Goal: Task Accomplishment & Management: Use online tool/utility

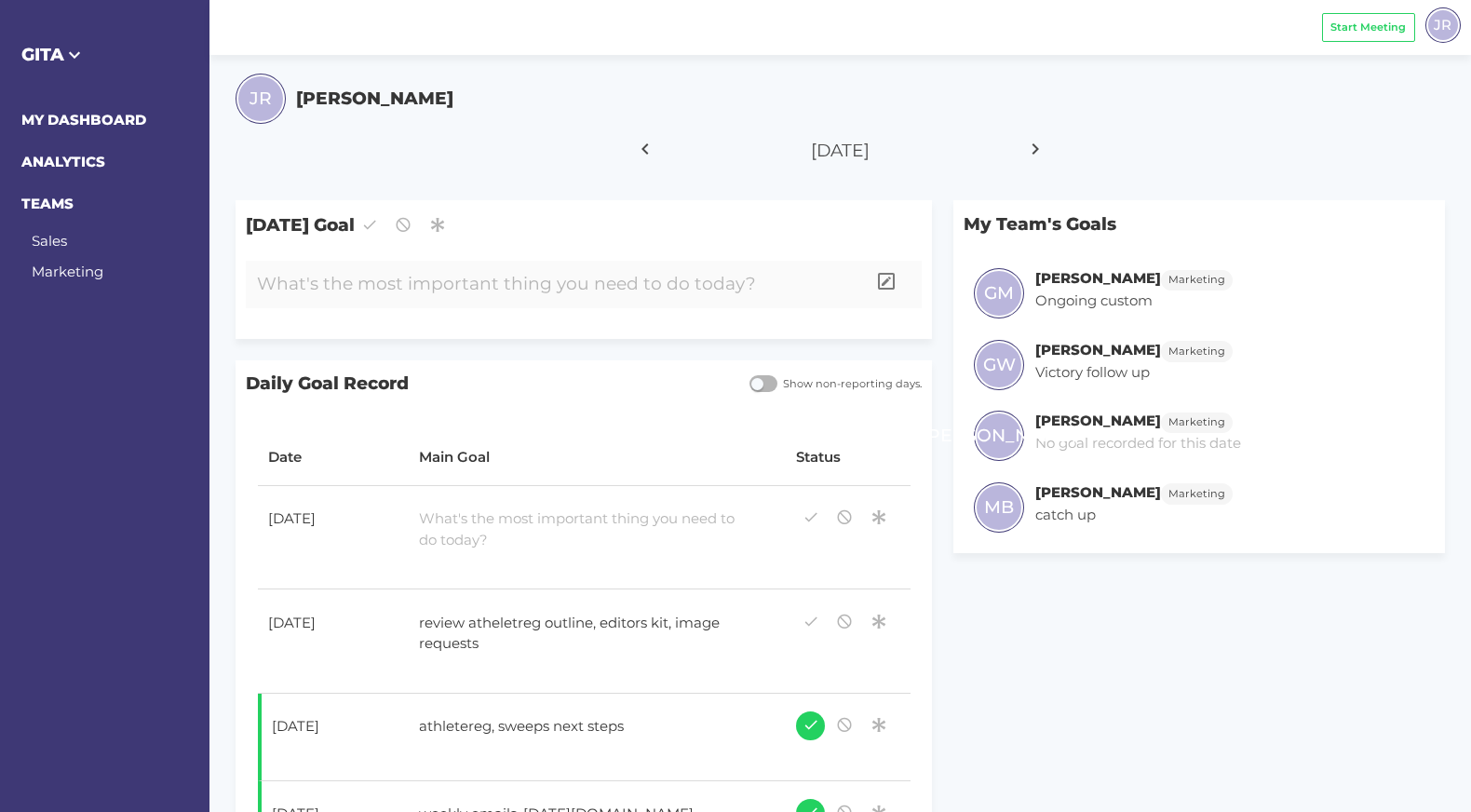
click at [495, 279] on div at bounding box center [555, 285] width 619 height 48
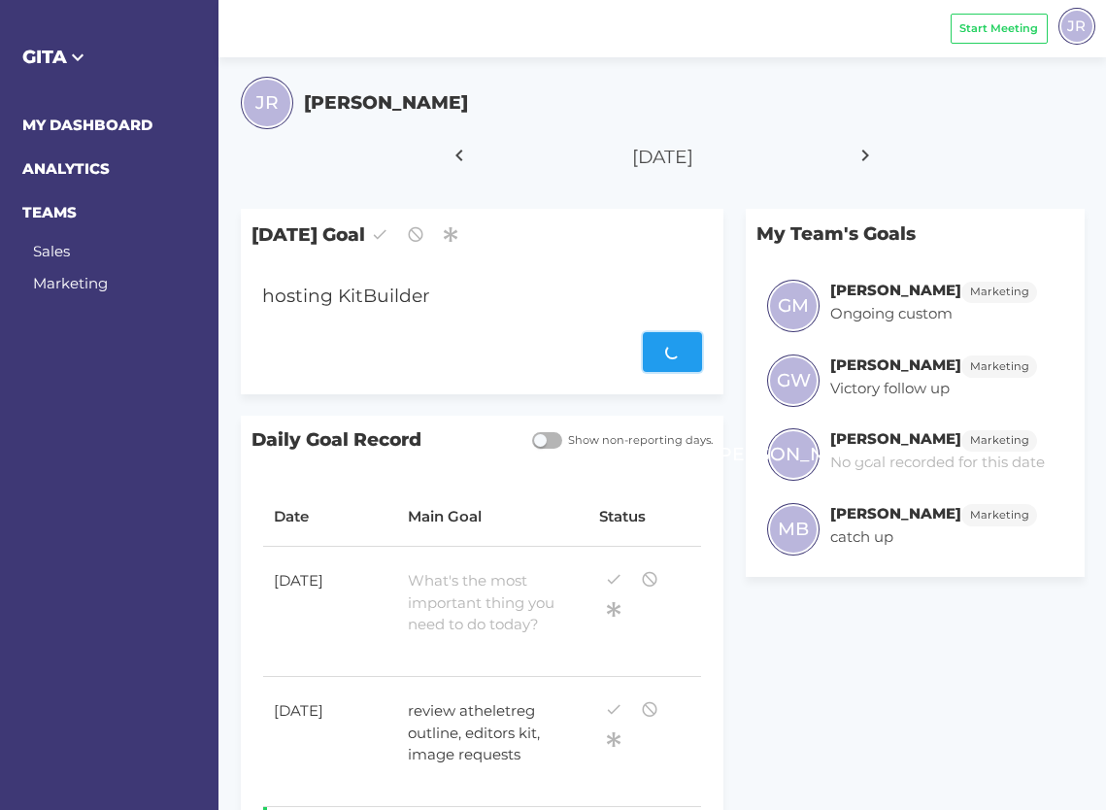
click at [655, 353] on div "Save" at bounding box center [482, 352] width 440 height 40
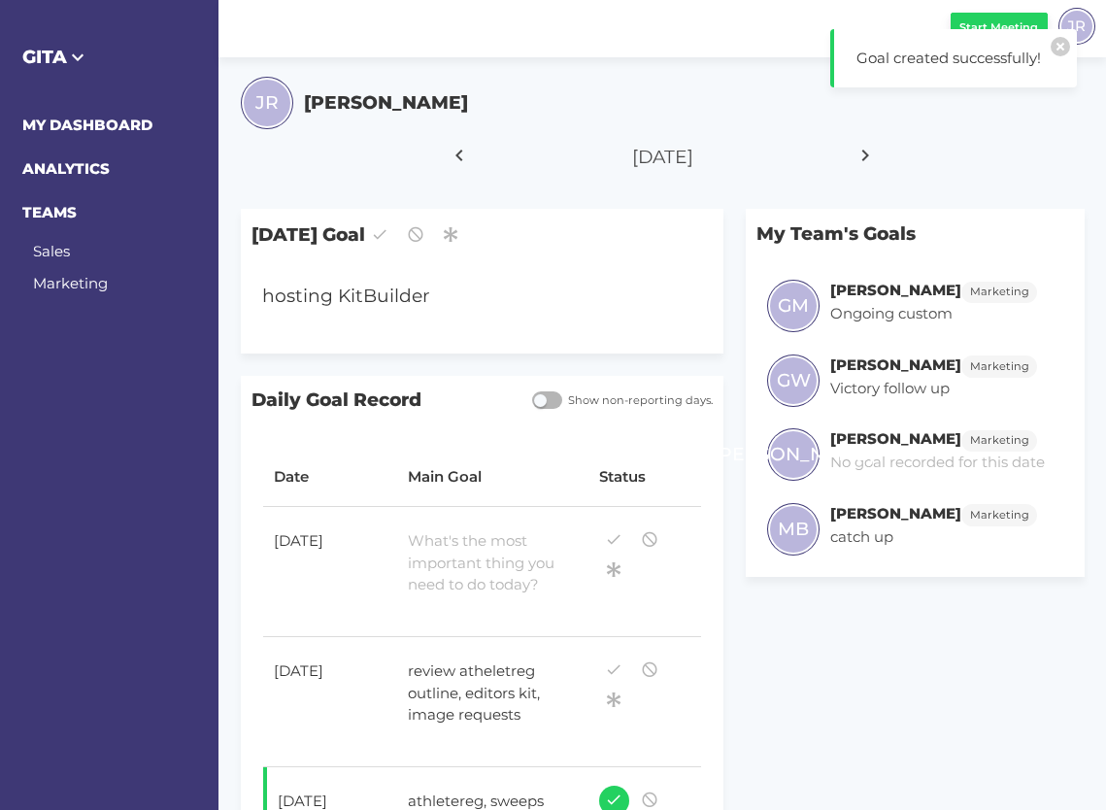
click at [1003, 20] on span "Start Meeting" at bounding box center [998, 27] width 79 height 17
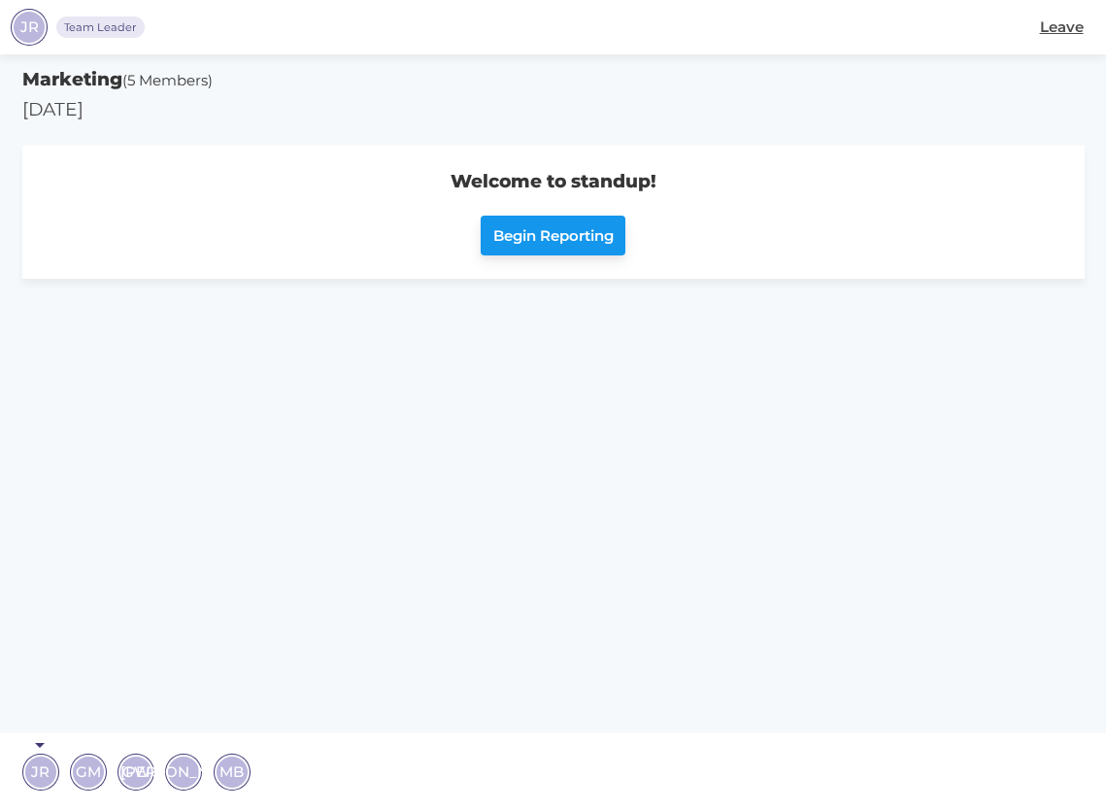
click at [537, 238] on span "Begin Reporting" at bounding box center [553, 236] width 120 height 22
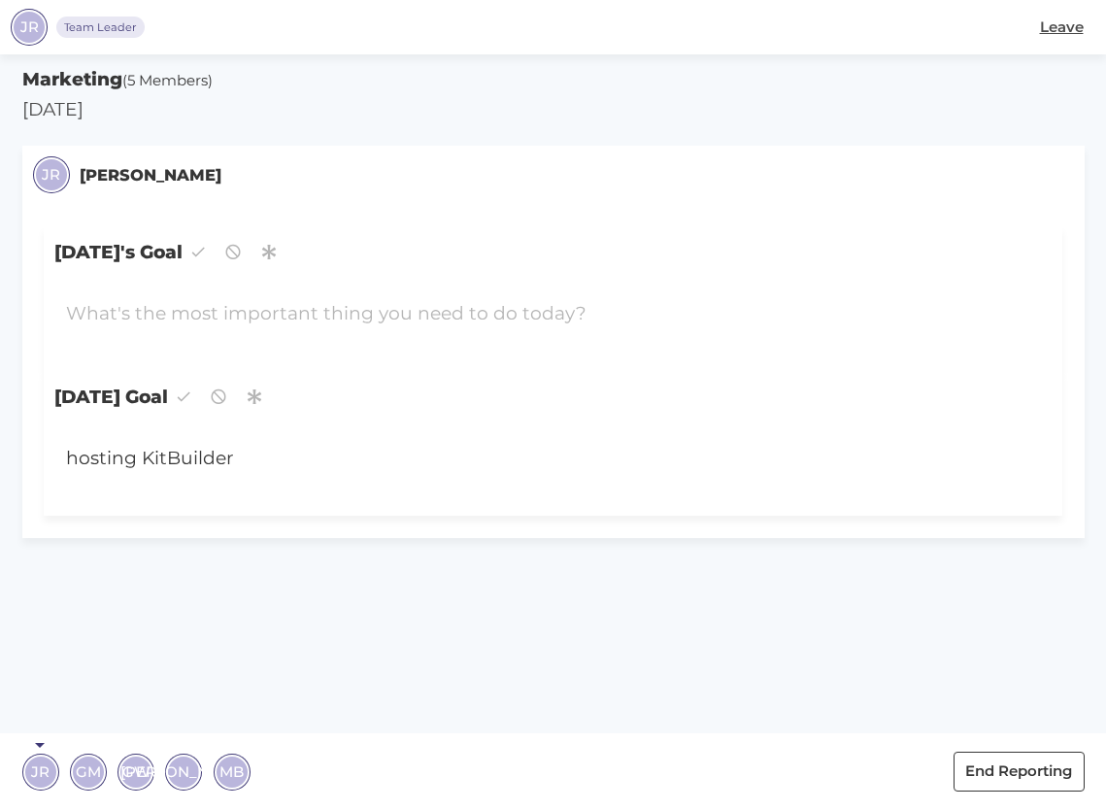
click at [90, 771] on span "GM" at bounding box center [88, 771] width 25 height 22
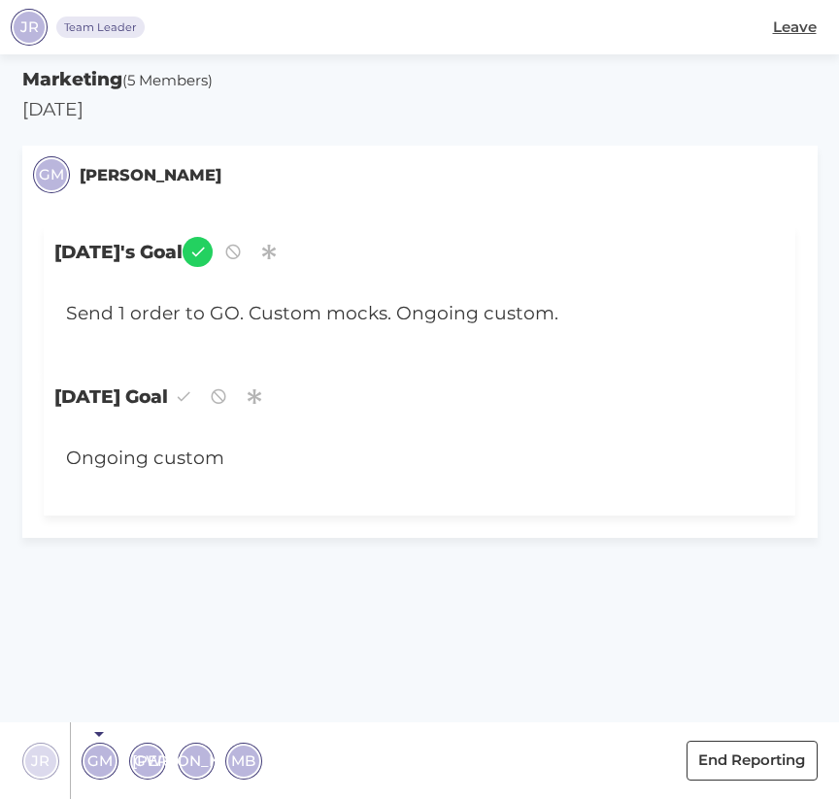
click at [146, 761] on span "GW" at bounding box center [148, 761] width 28 height 22
click at [193, 758] on span "[PERSON_NAME]" at bounding box center [195, 761] width 127 height 22
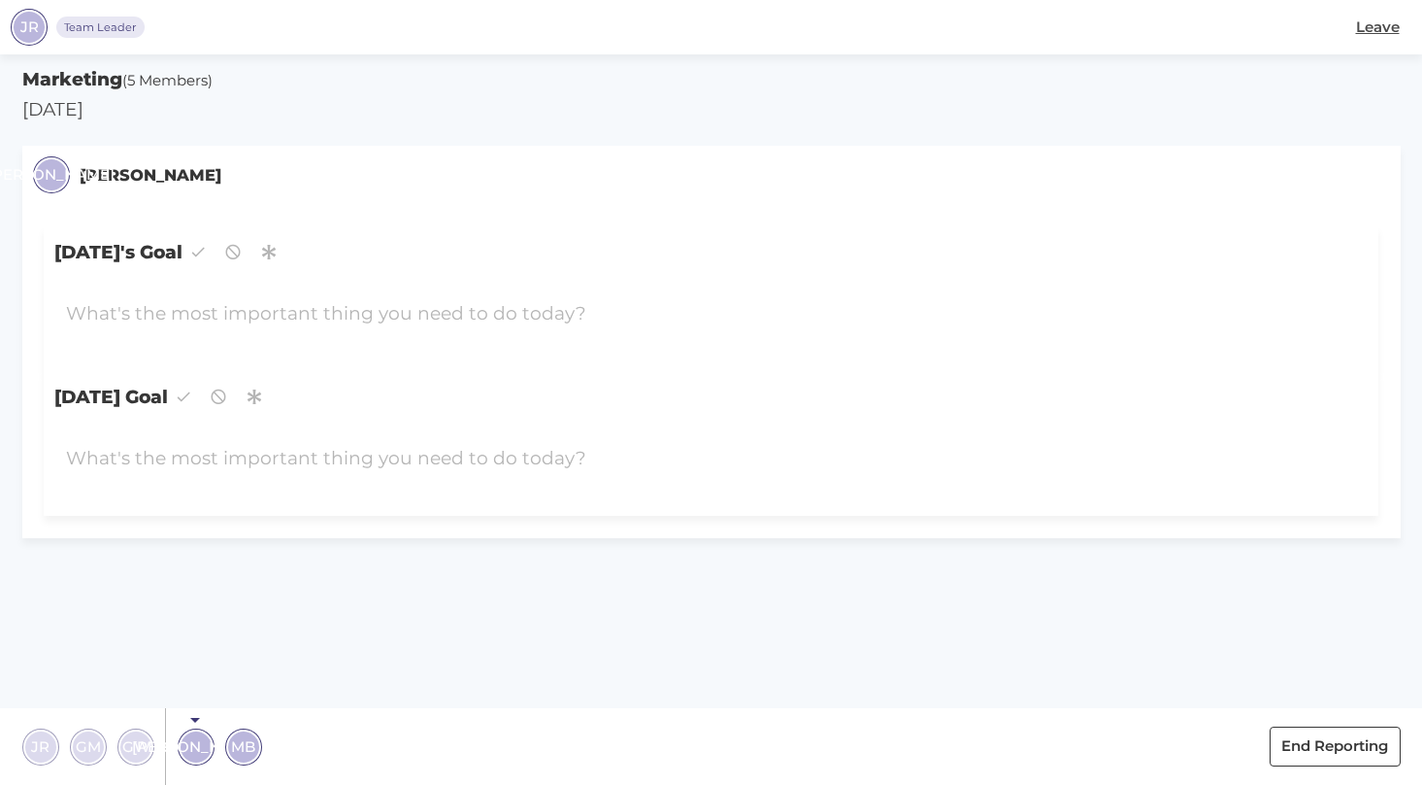
click at [41, 749] on span "JR" at bounding box center [40, 746] width 18 height 22
click at [185, 466] on div "hosting KitBuilder" at bounding box center [656, 459] width 1204 height 50
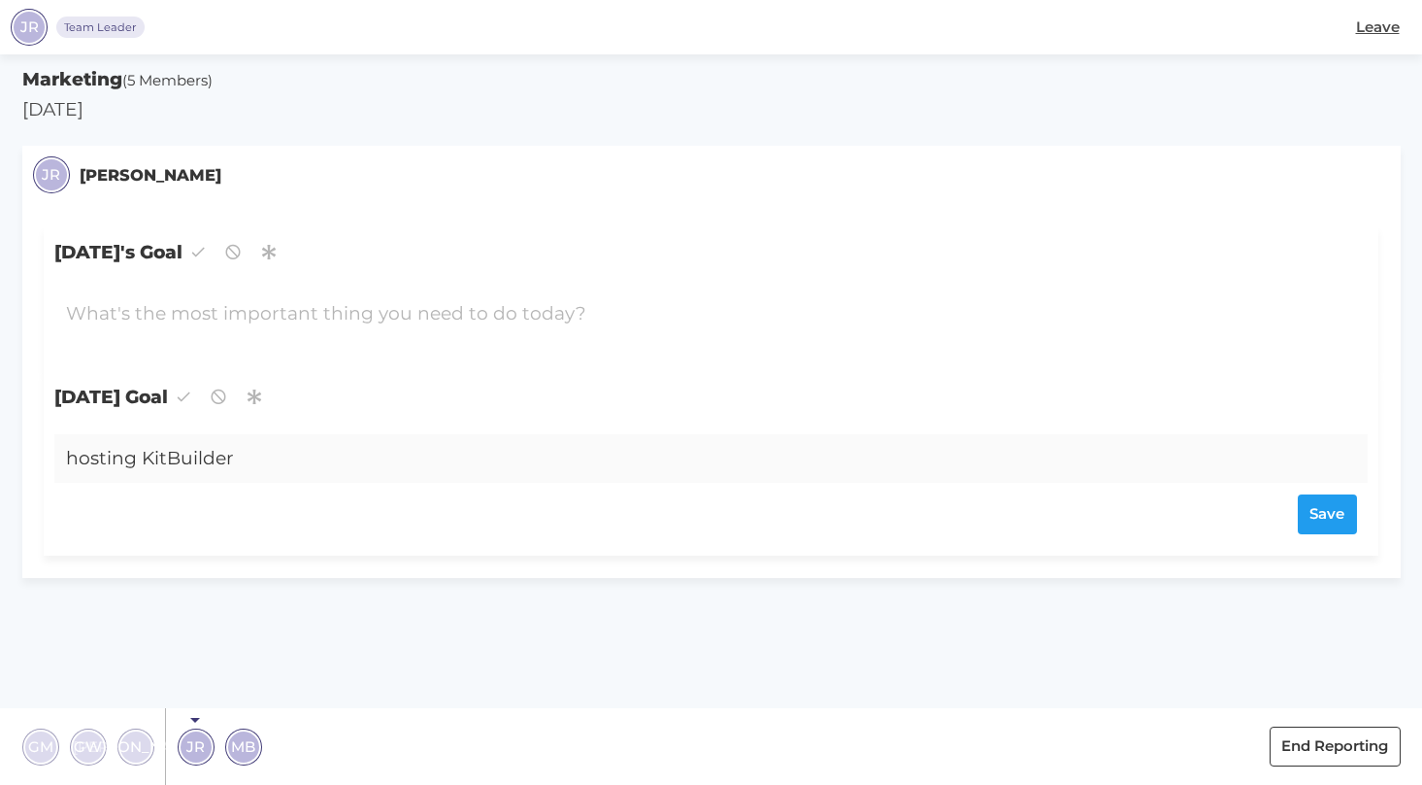
click at [251, 460] on div "hosting KitBuilder" at bounding box center [656, 459] width 1204 height 50
click at [311, 317] on div at bounding box center [656, 314] width 1204 height 50
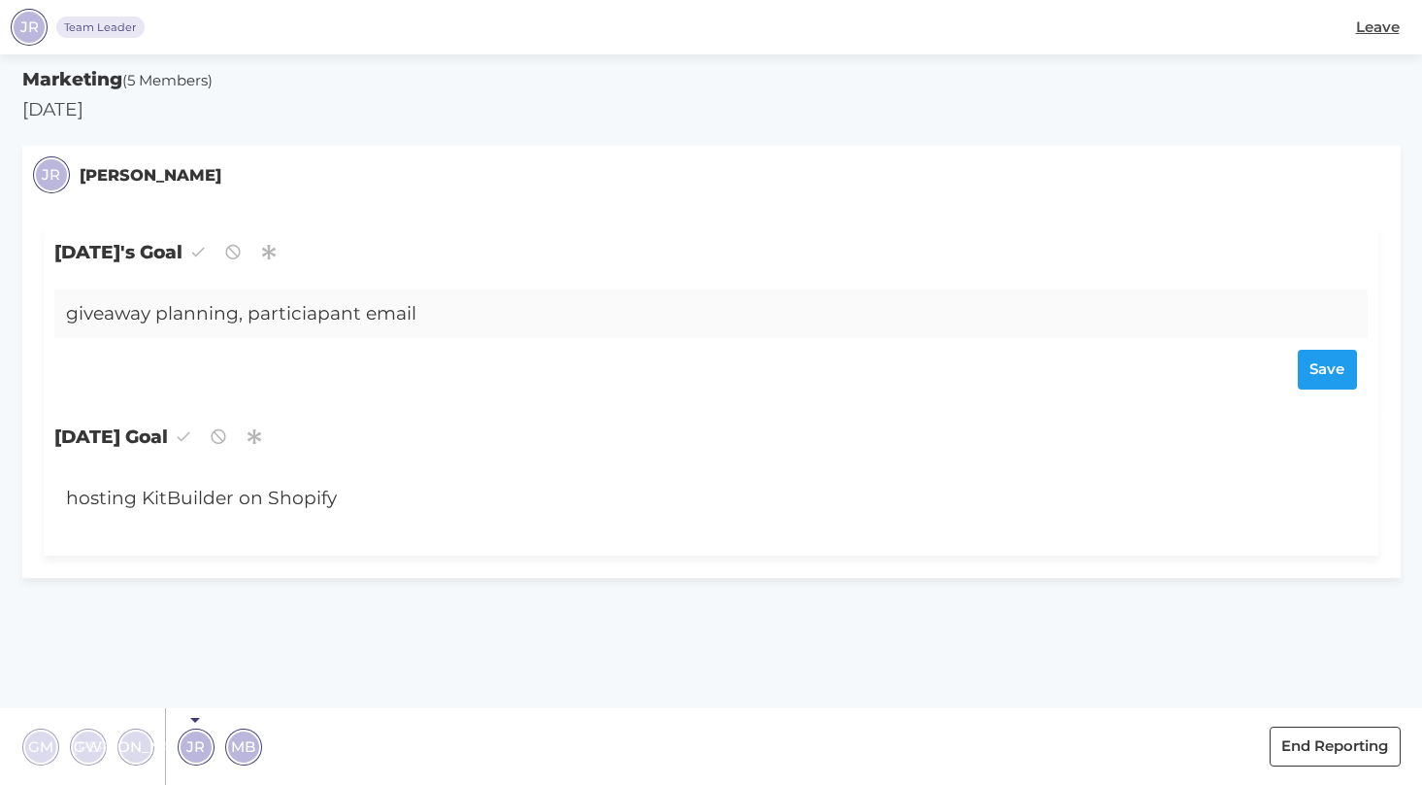
click at [317, 314] on div "giveaway planning, particiapant email" at bounding box center [656, 314] width 1204 height 50
click at [207, 254] on icon "button" at bounding box center [197, 251] width 17 height 26
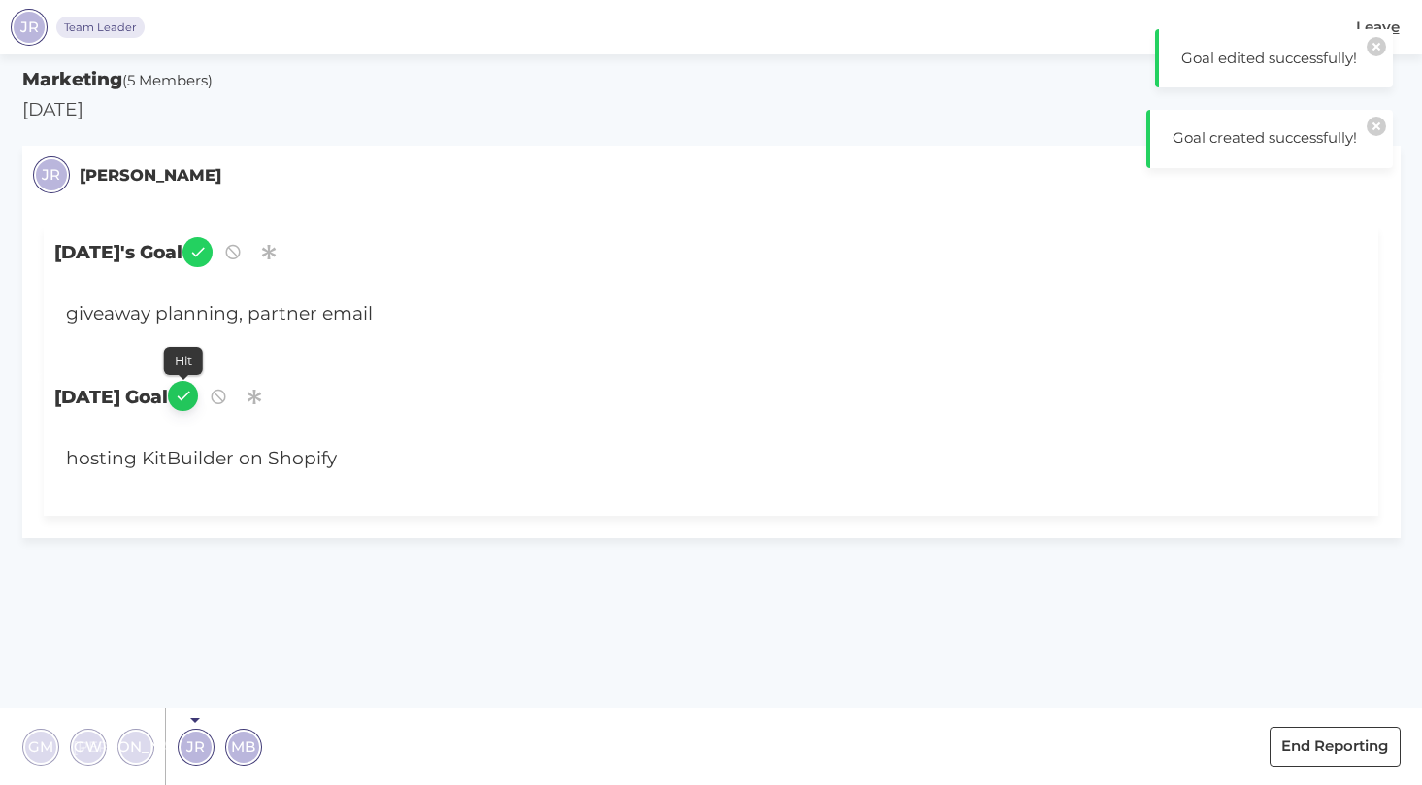
click at [192, 400] on icon "button" at bounding box center [183, 396] width 17 height 26
